Goal: Information Seeking & Learning: Learn about a topic

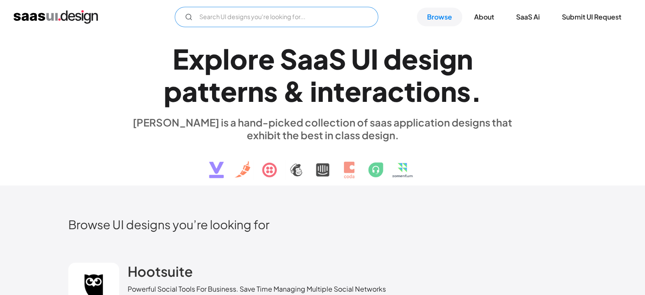
click at [238, 25] on input "Email Form" at bounding box center [277, 17] width 204 height 20
click at [273, 24] on input "saas homepage" at bounding box center [277, 17] width 204 height 20
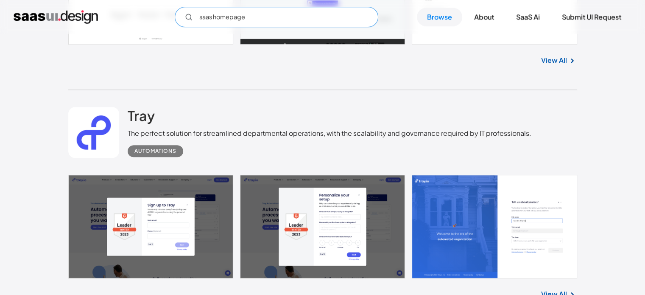
scroll to position [608, 0]
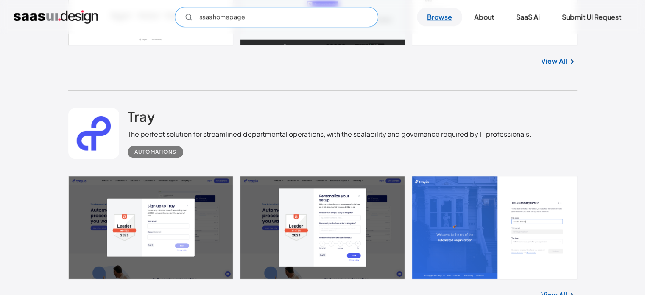
type input "saas homepage"
click at [448, 23] on link "Browse" at bounding box center [439, 17] width 45 height 19
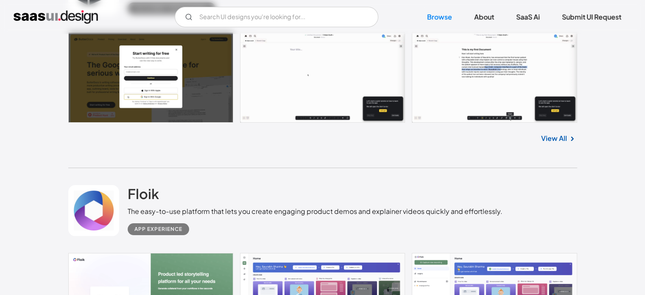
scroll to position [3249, 0]
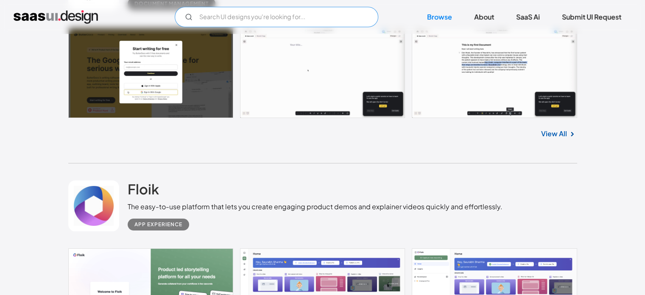
click at [319, 23] on input "Email Form" at bounding box center [277, 17] width 204 height 20
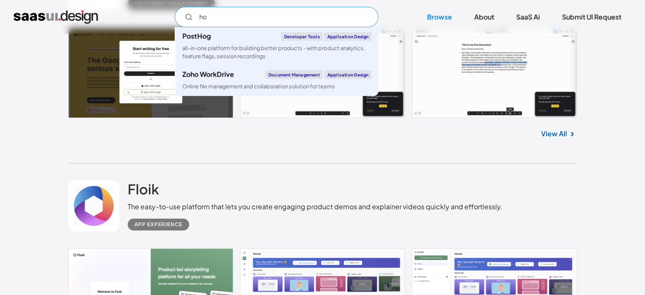
type input "h"
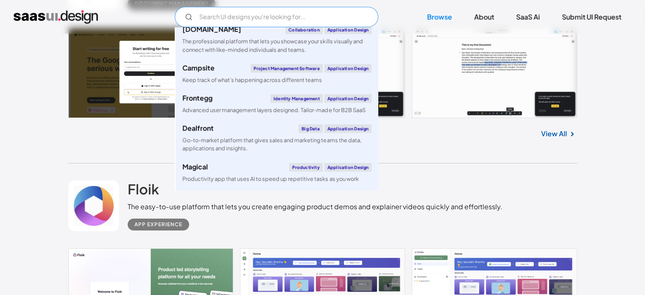
scroll to position [1099, 0]
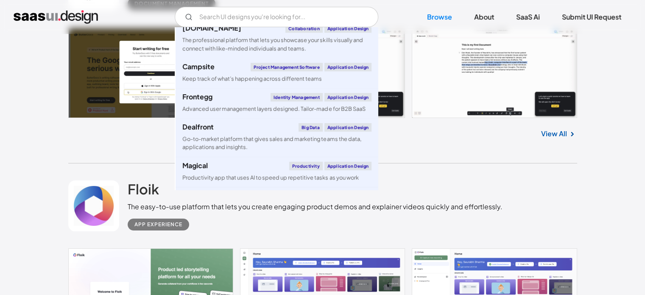
click at [128, 176] on div "Floik The easy-to-use platform that lets you create engaging product demos and …" at bounding box center [322, 205] width 509 height 85
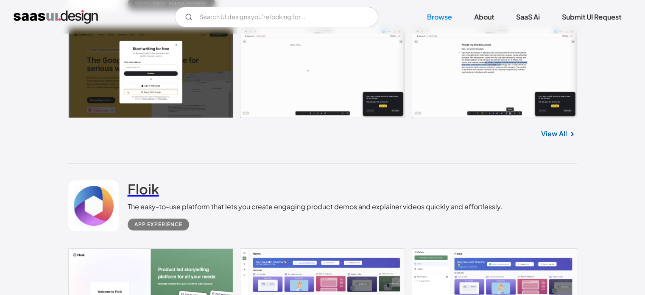
click at [134, 183] on h2 "Floik" at bounding box center [143, 188] width 31 height 17
